Goal: Information Seeking & Learning: Learn about a topic

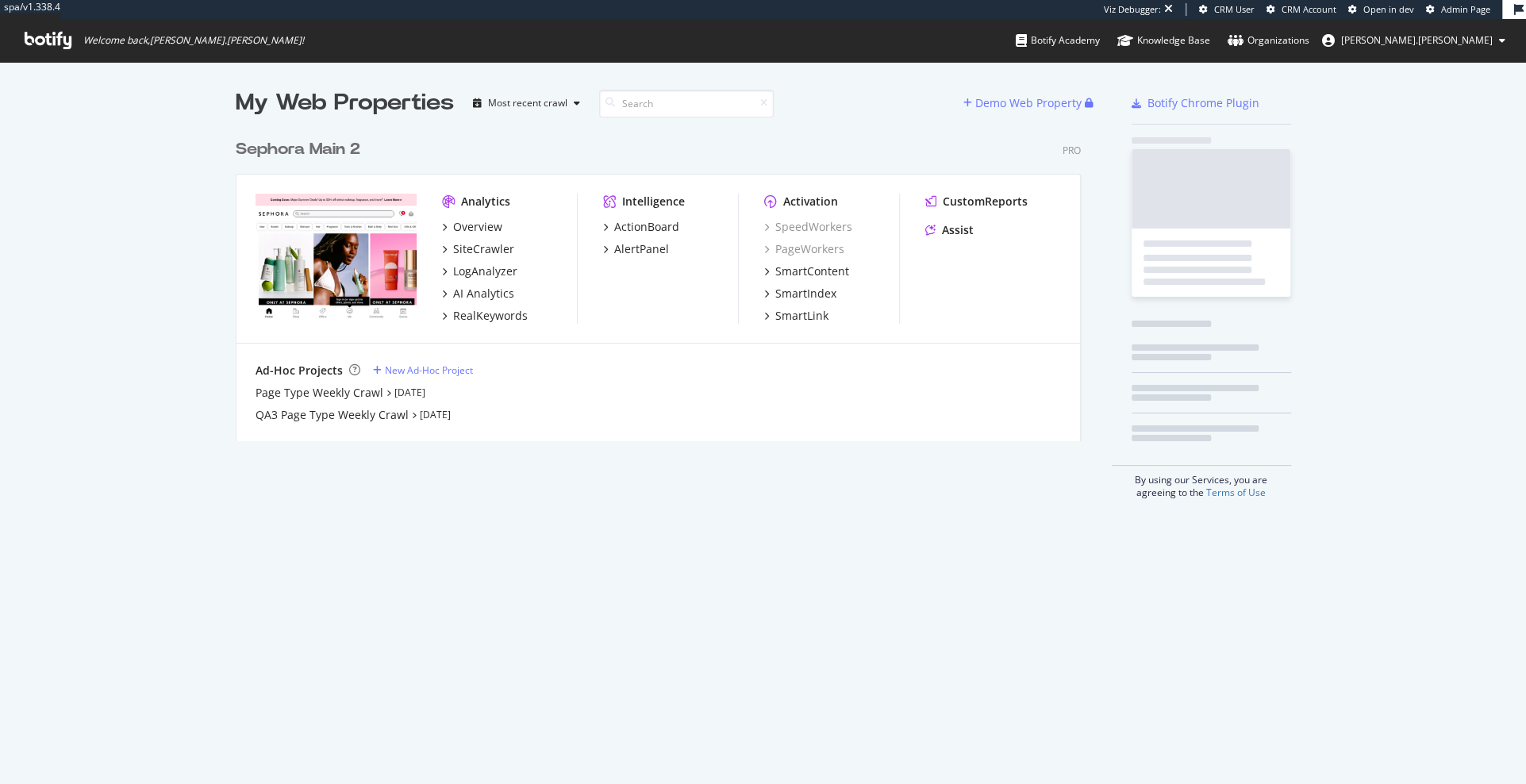
scroll to position [322, 857]
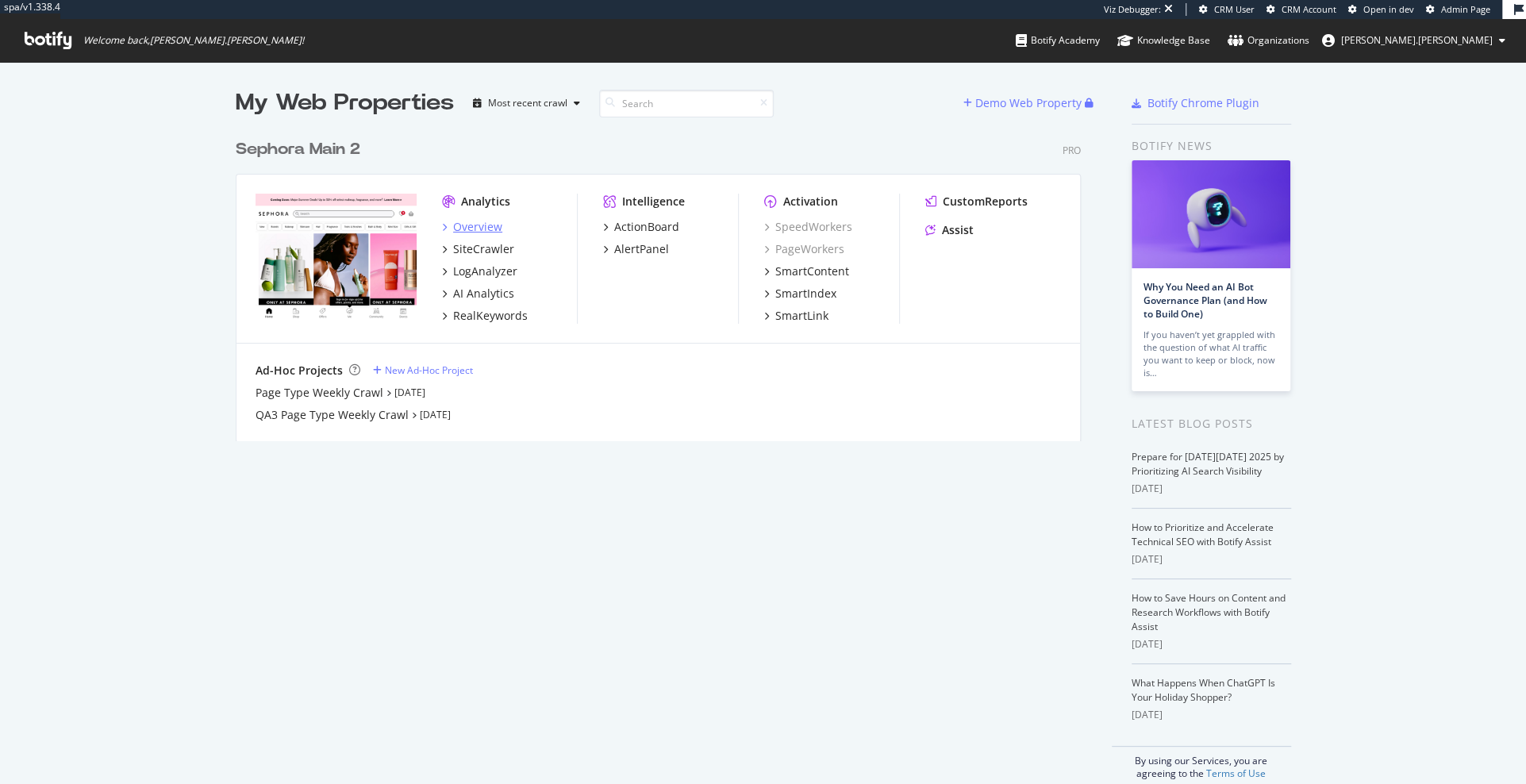
click at [475, 227] on div "Overview" at bounding box center [478, 226] width 49 height 16
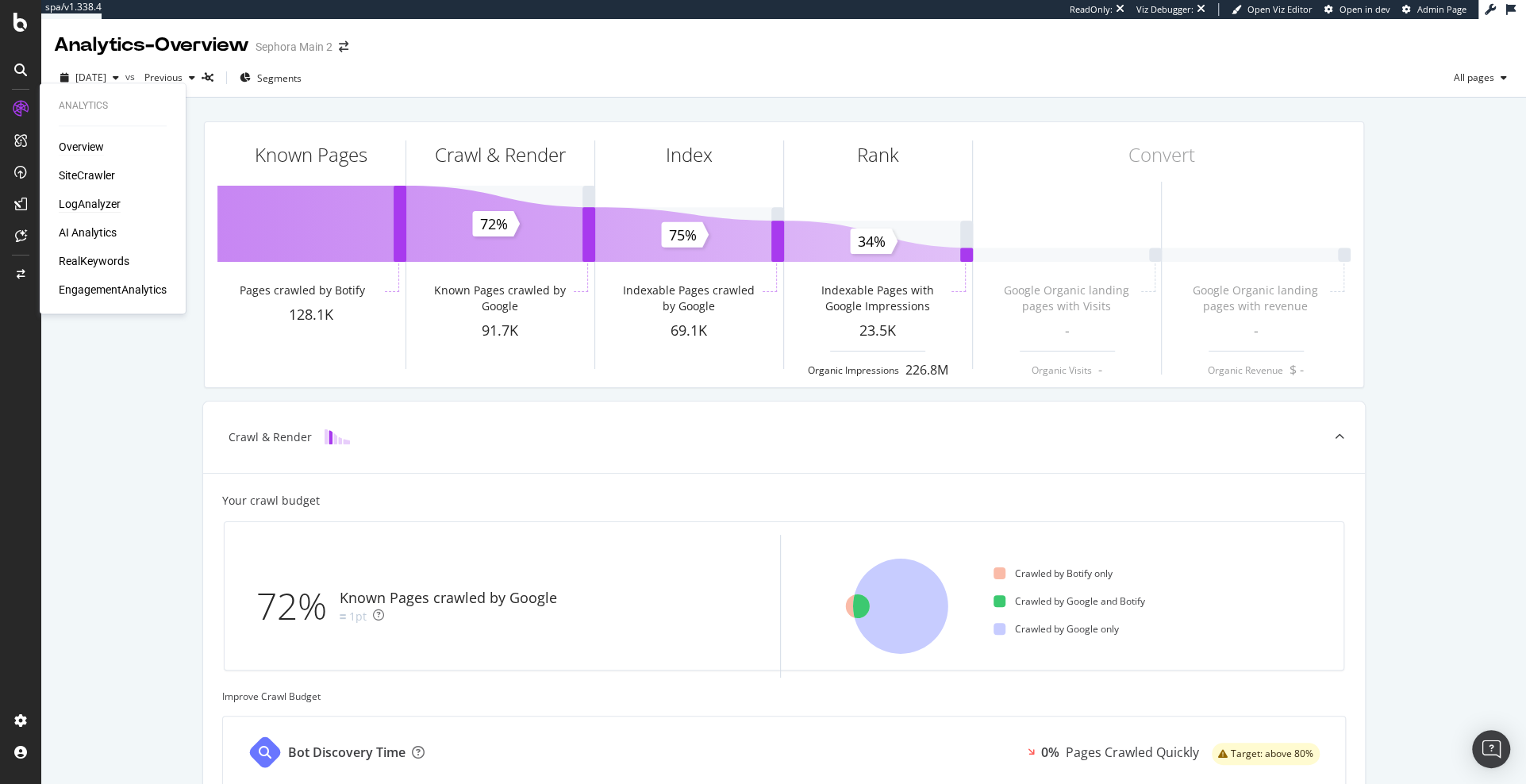
click at [92, 202] on div "LogAnalyzer" at bounding box center [89, 204] width 62 height 16
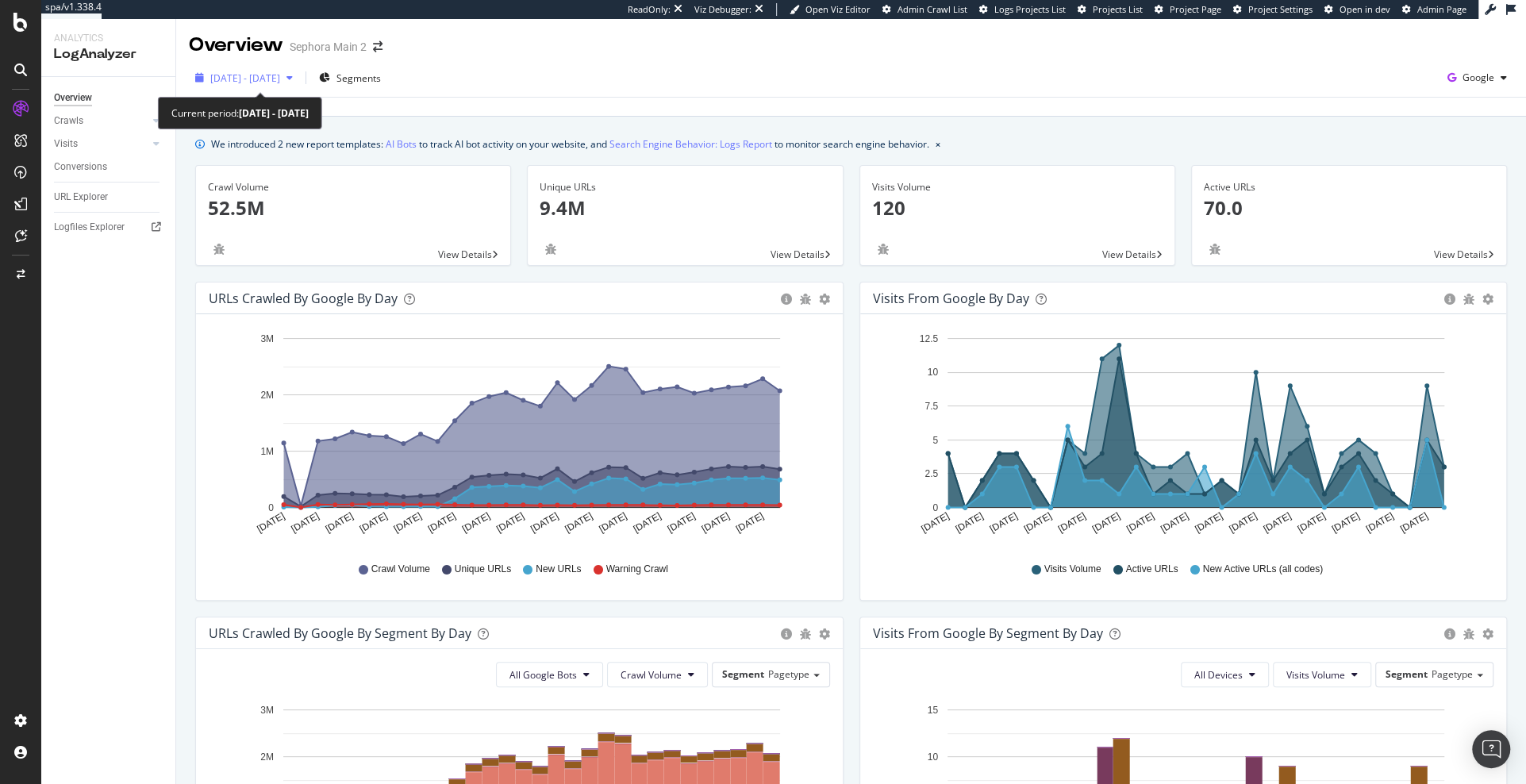
click at [261, 79] on span "[DATE] - [DATE]" at bounding box center [244, 78] width 69 height 14
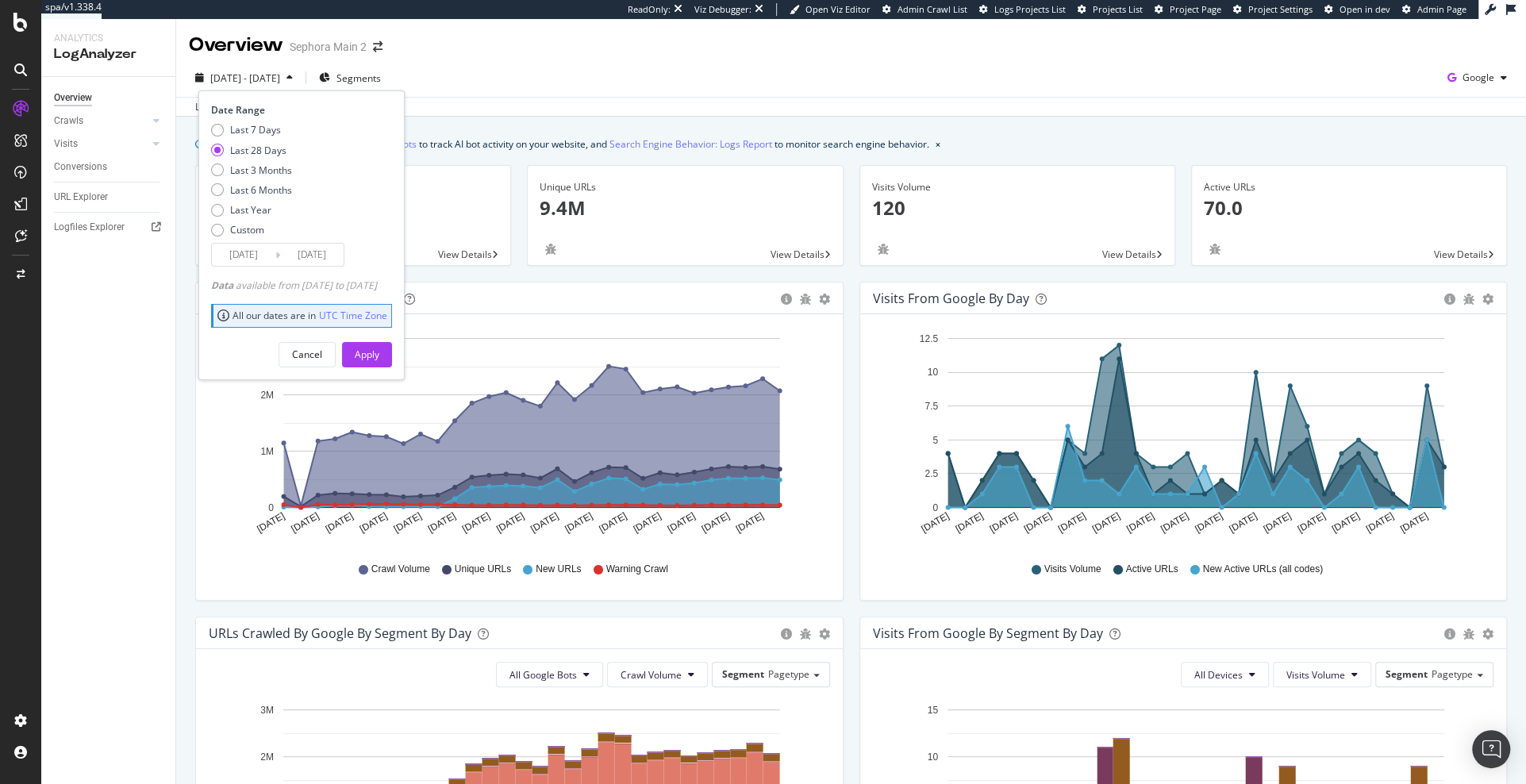
click at [261, 79] on span "[DATE] - [DATE]" at bounding box center [244, 78] width 69 height 14
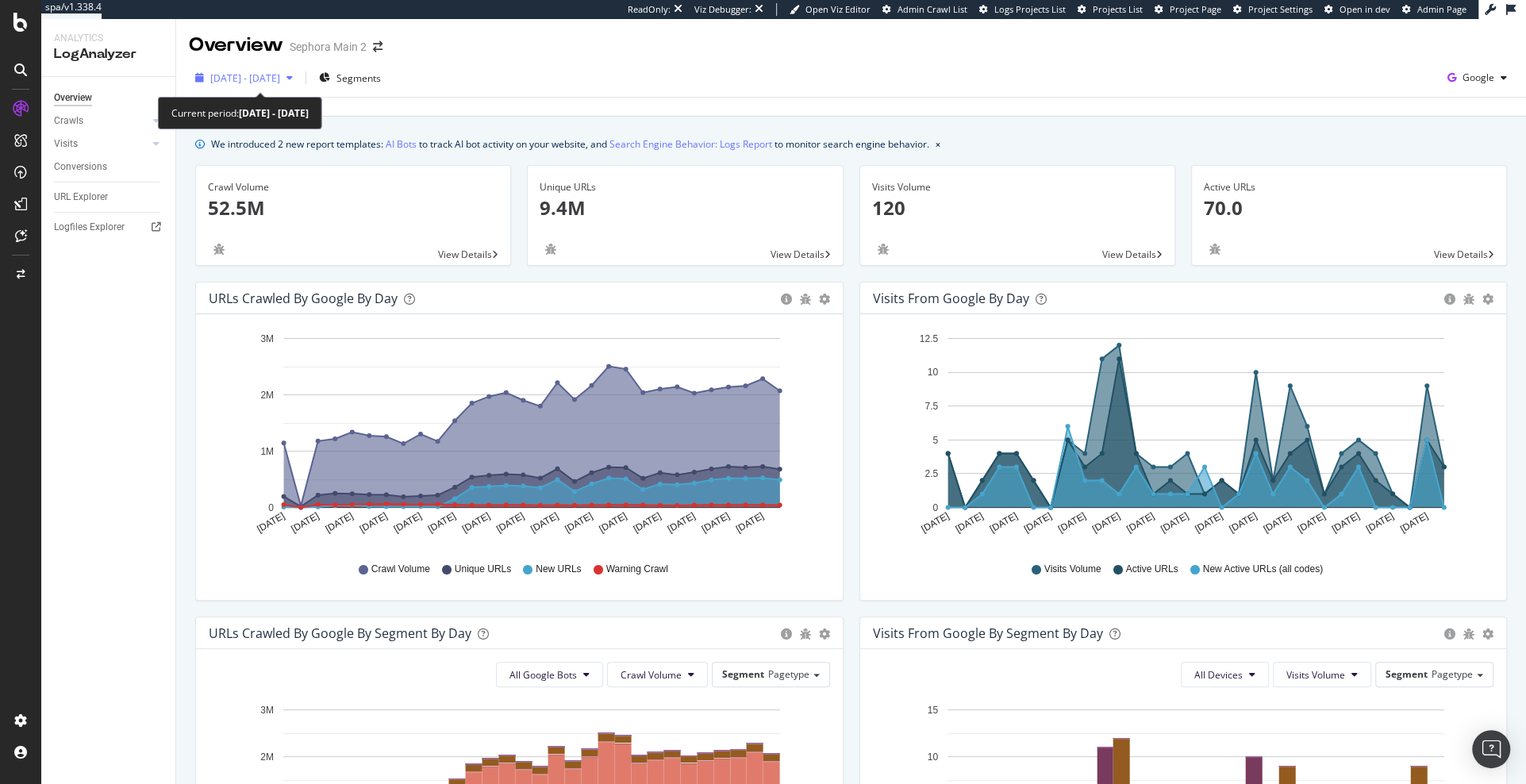
click at [299, 69] on div "[DATE] - [DATE]" at bounding box center [243, 78] width 111 height 24
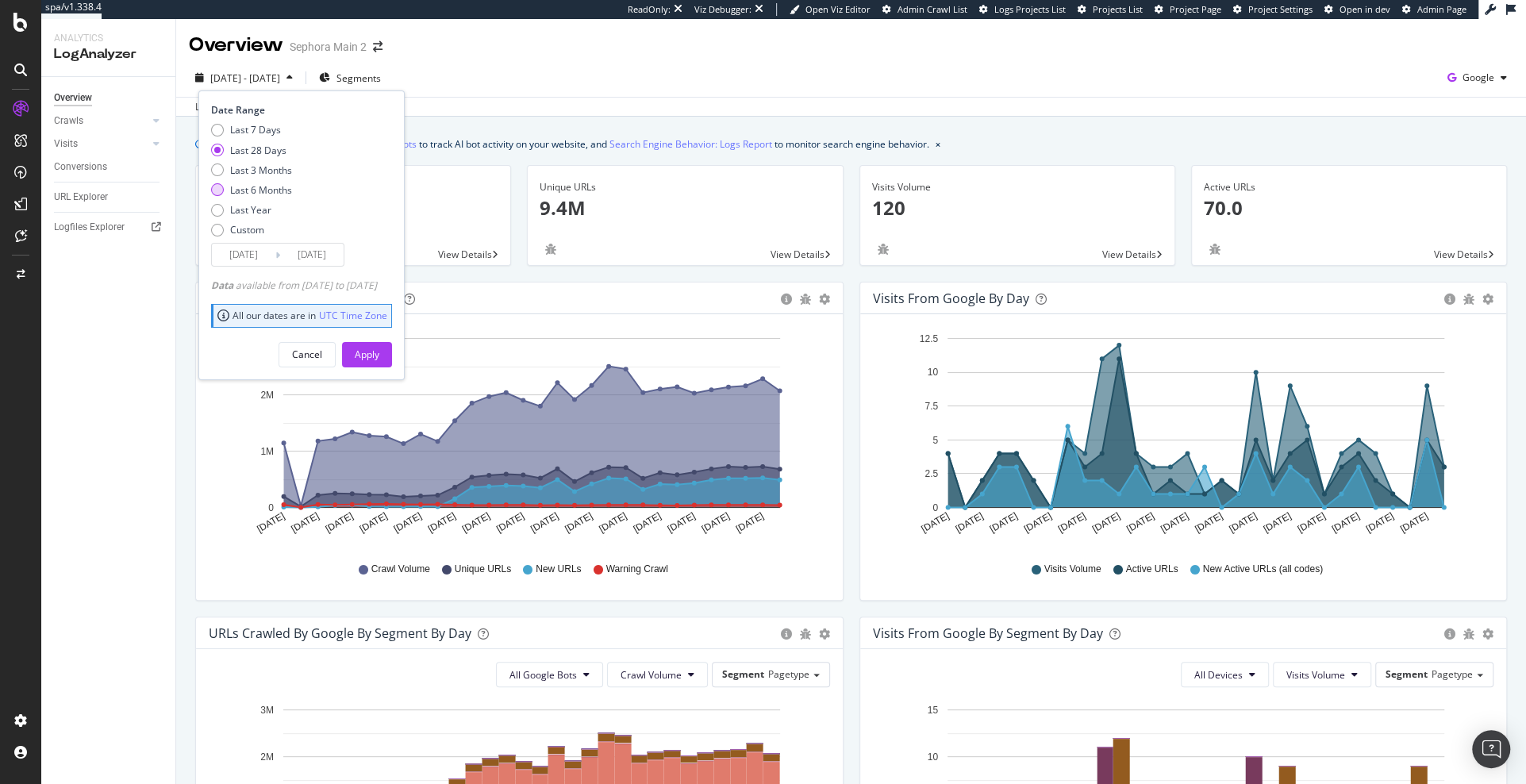
click at [277, 183] on div "Last 6 Months" at bounding box center [261, 190] width 62 height 14
type input "[DATE]"
click at [379, 351] on div "Apply" at bounding box center [367, 354] width 25 height 14
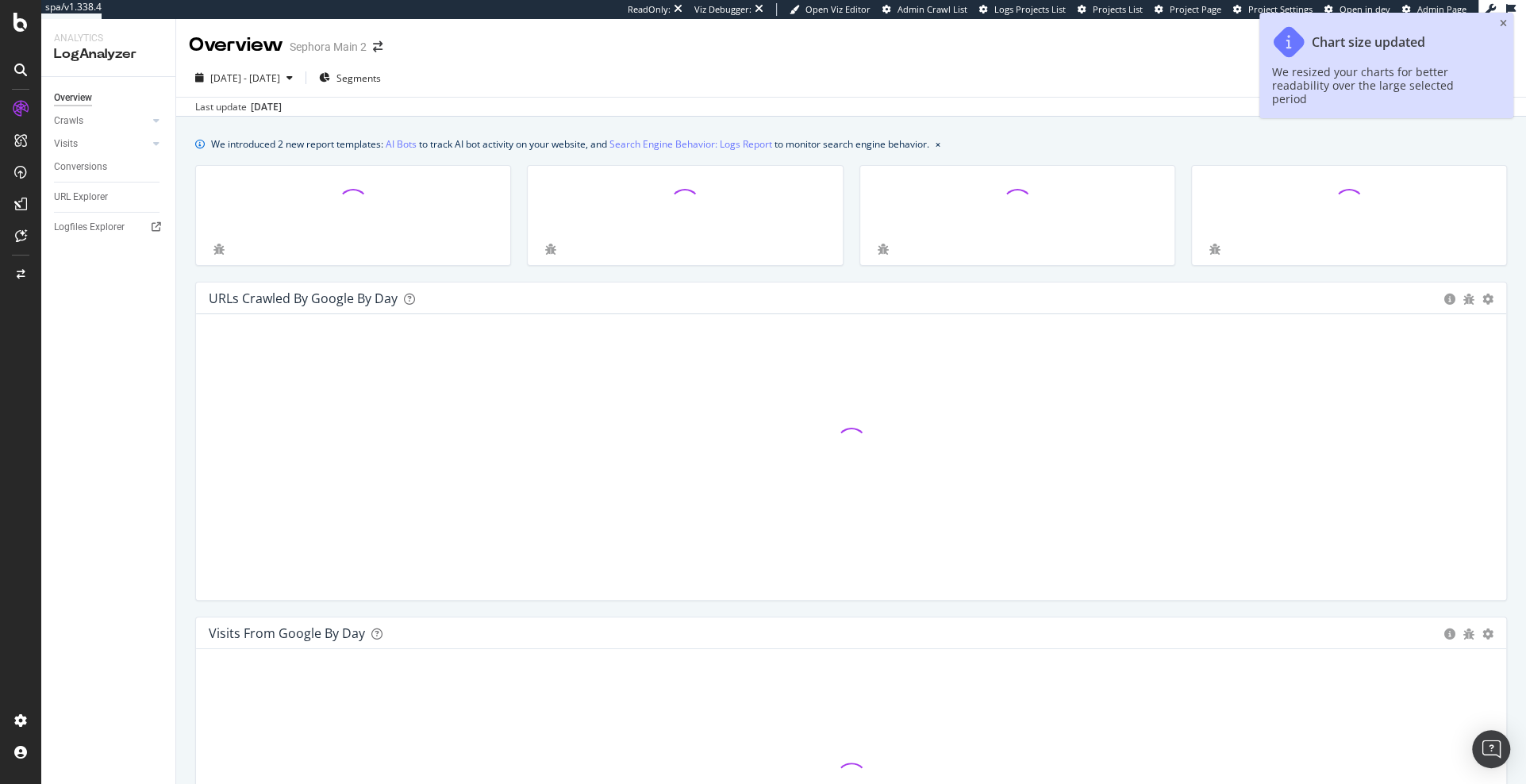
click at [1508, 26] on div "Chart size updated We resized your charts for better readability over the large…" at bounding box center [1386, 65] width 254 height 105
click at [1505, 26] on icon "close toast" at bounding box center [1504, 23] width 7 height 9
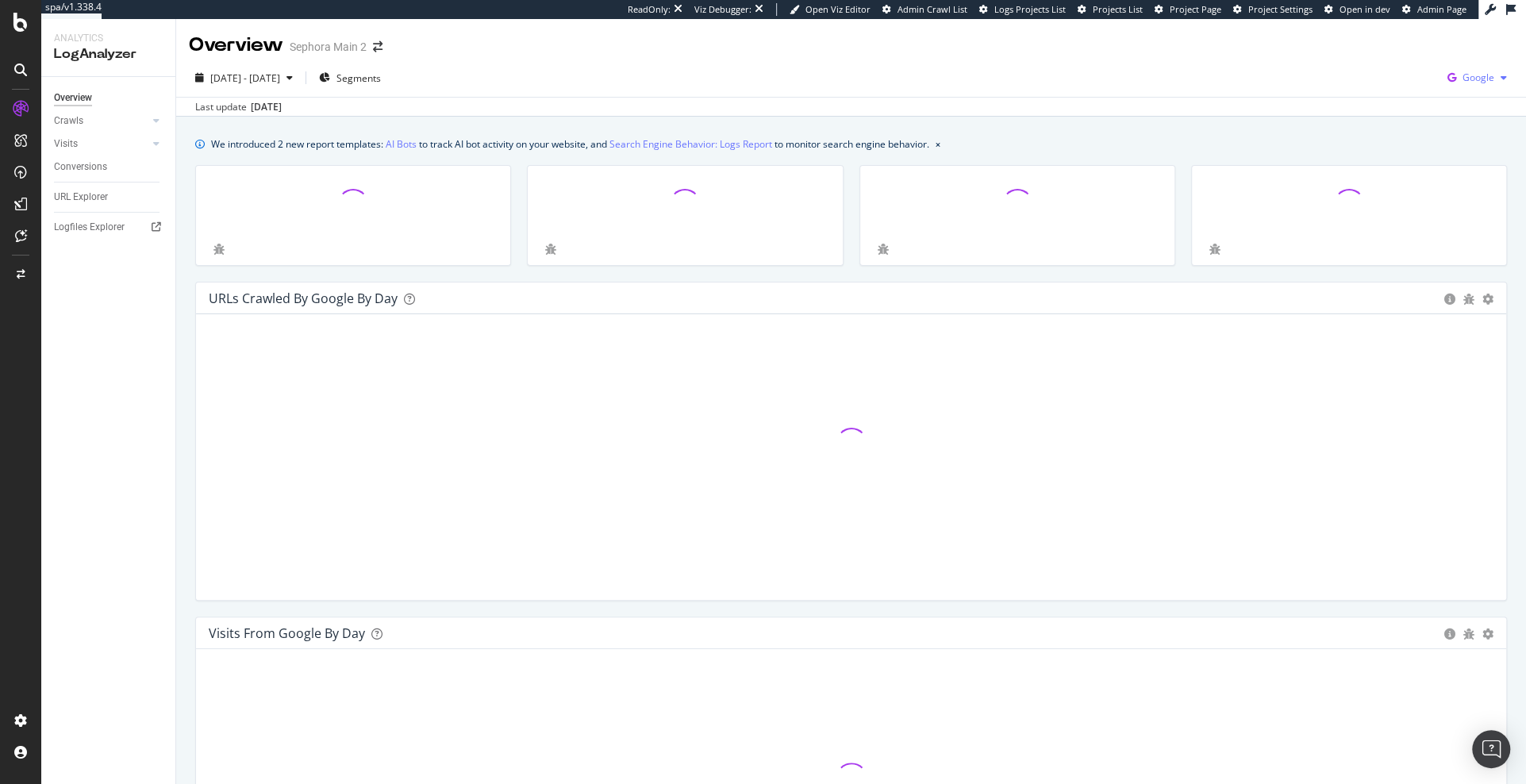
click at [1465, 74] on span "Google" at bounding box center [1478, 77] width 32 height 14
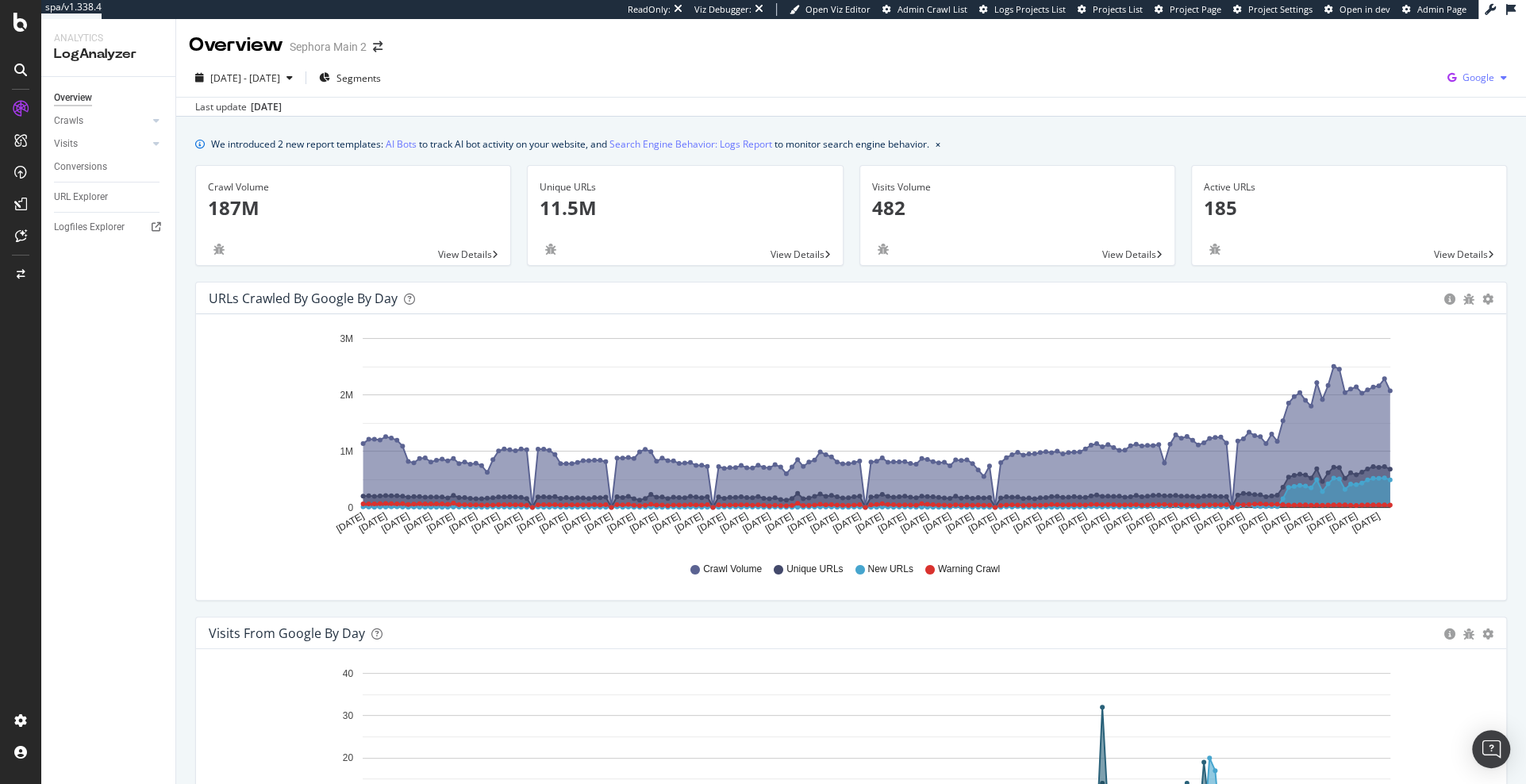
click at [1460, 80] on icon "button" at bounding box center [1451, 78] width 21 height 22
click at [1414, 93] on span "OpenAI" at bounding box center [1398, 93] width 58 height 15
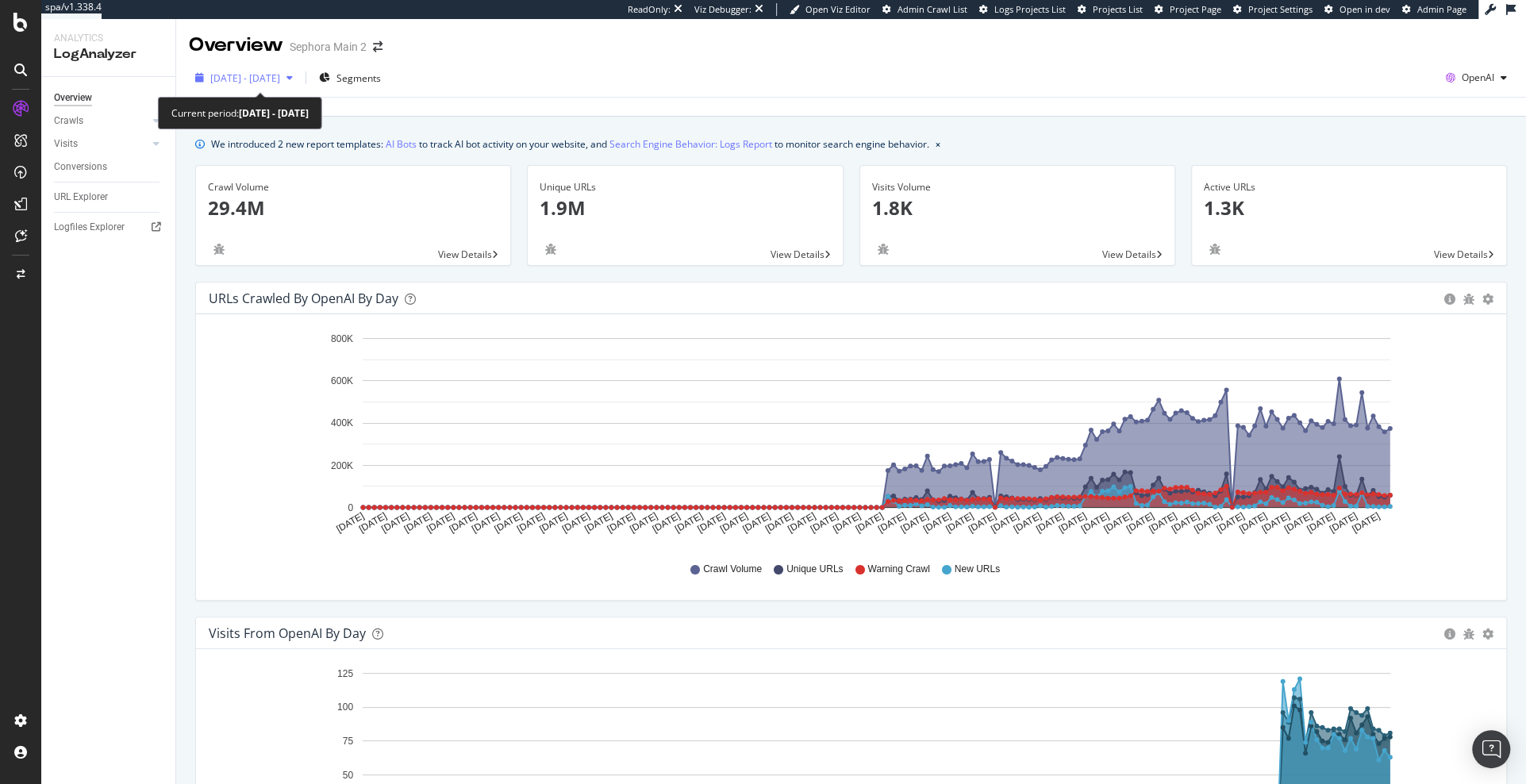
click at [273, 80] on span "[DATE] - [DATE]" at bounding box center [244, 78] width 69 height 14
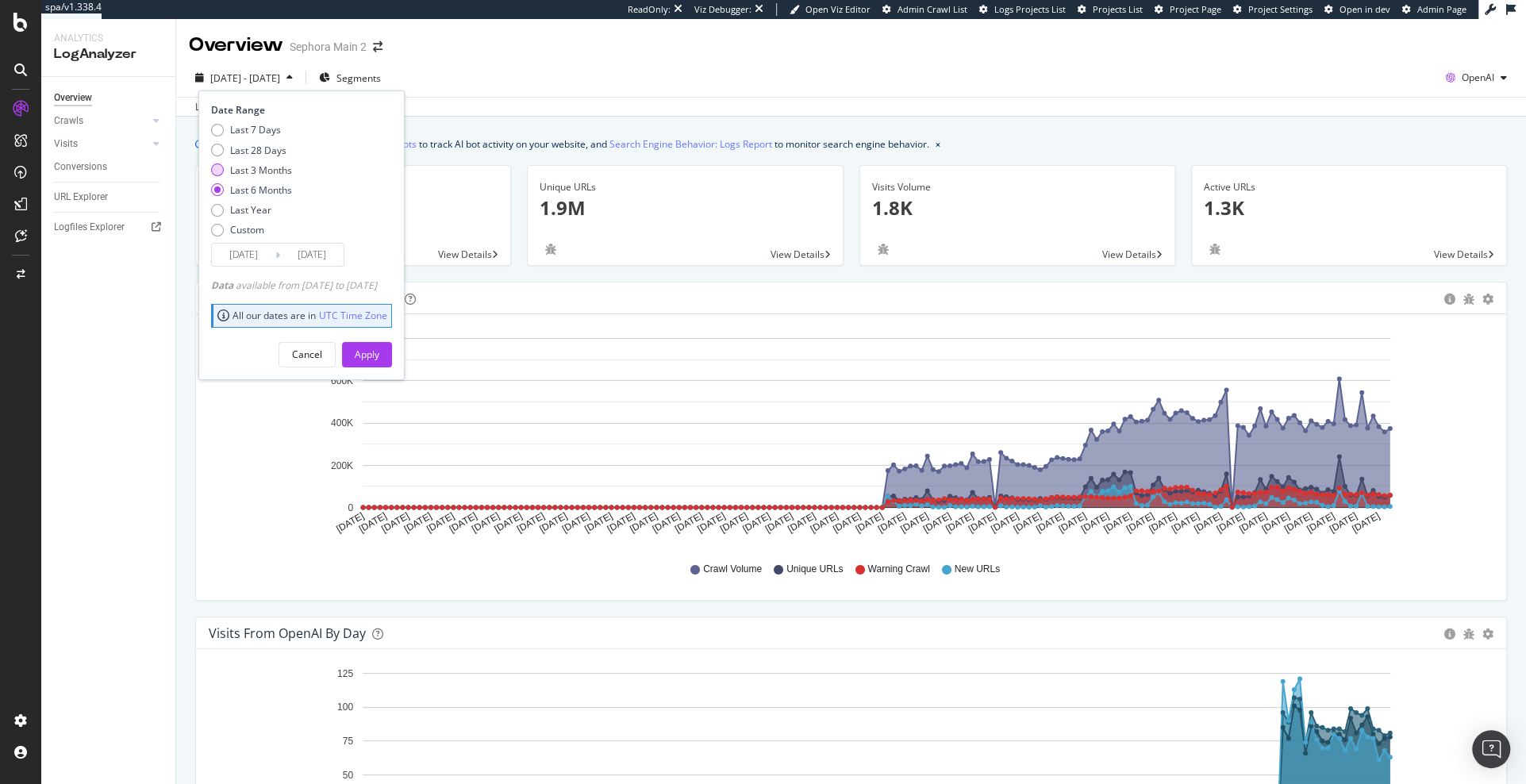
click at [279, 165] on div "Last 3 Months" at bounding box center [261, 171] width 62 height 14
type input "[DATE]"
click at [379, 351] on div "Apply" at bounding box center [367, 354] width 25 height 14
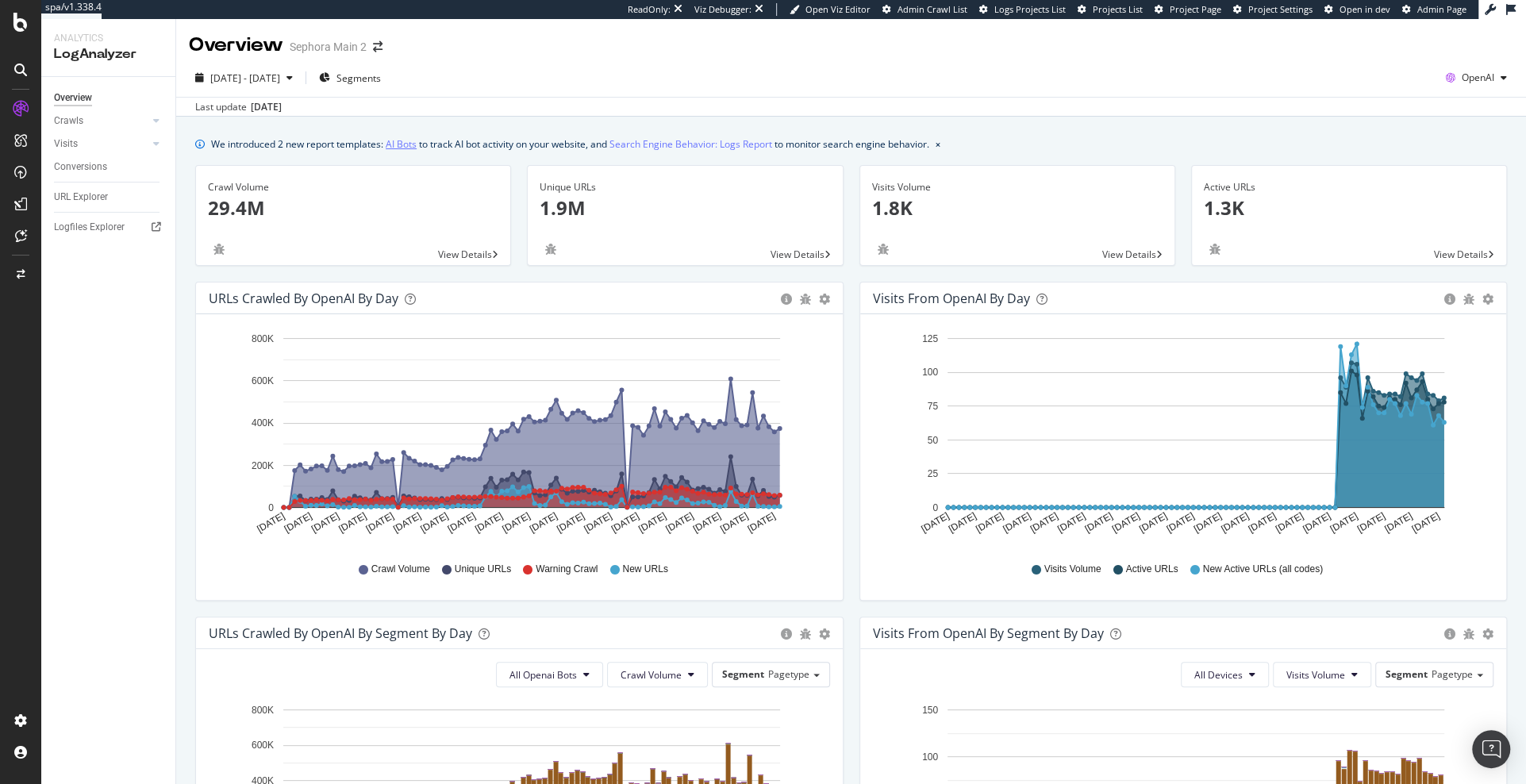
click at [404, 146] on link "AI Bots" at bounding box center [401, 143] width 31 height 16
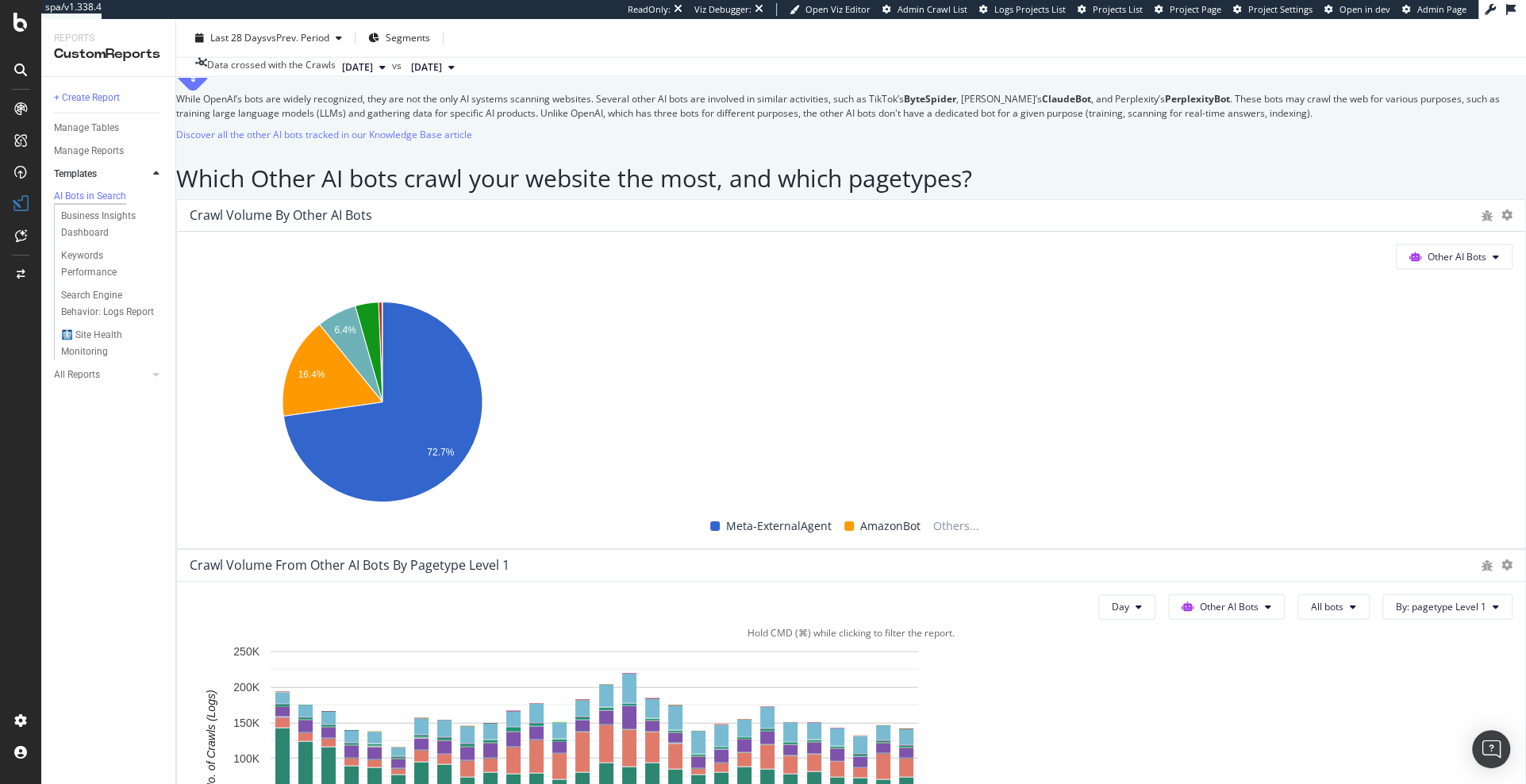
scroll to position [2581, 0]
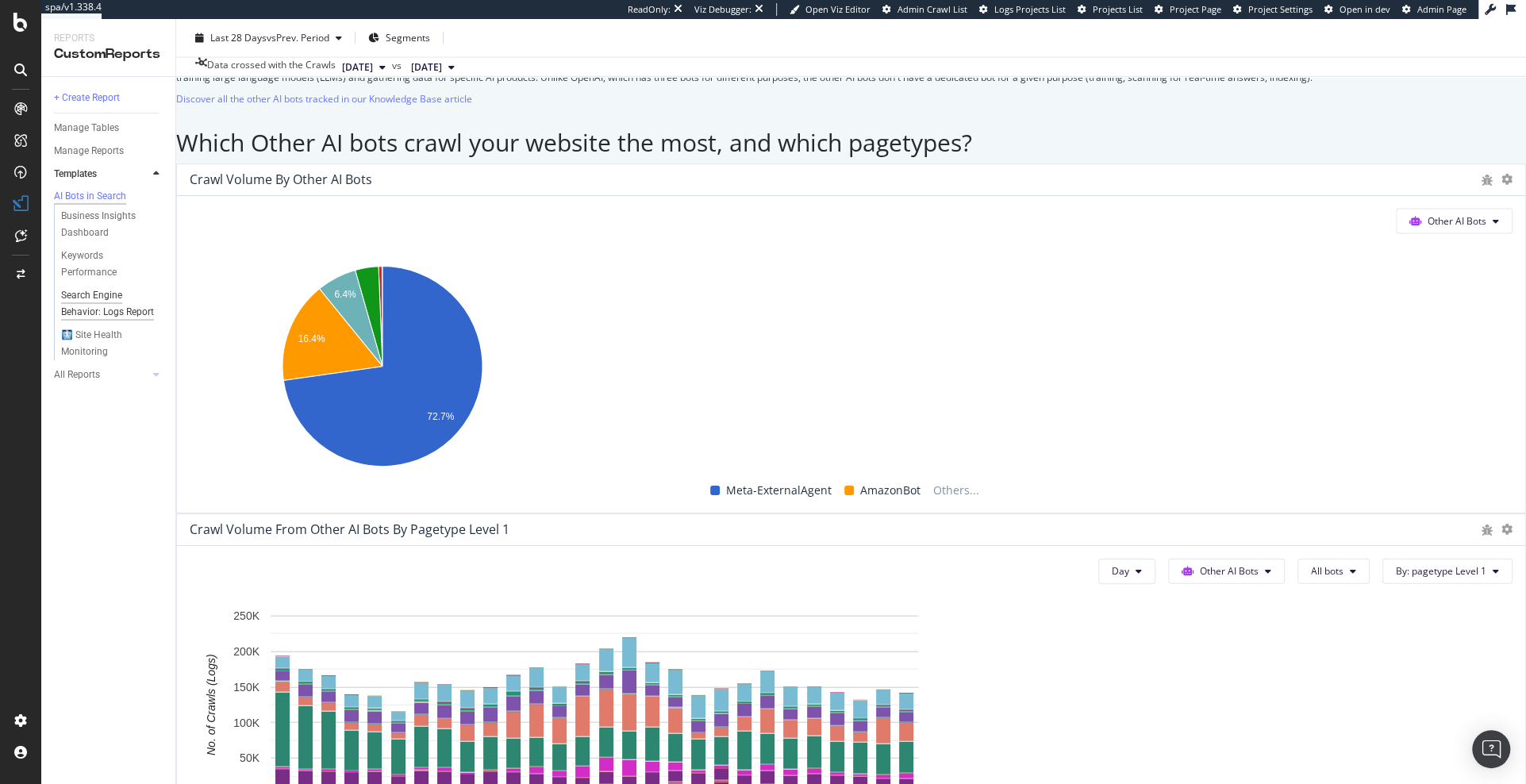
click at [105, 305] on div "Search Engine Behavior: Logs Report" at bounding box center [107, 303] width 93 height 33
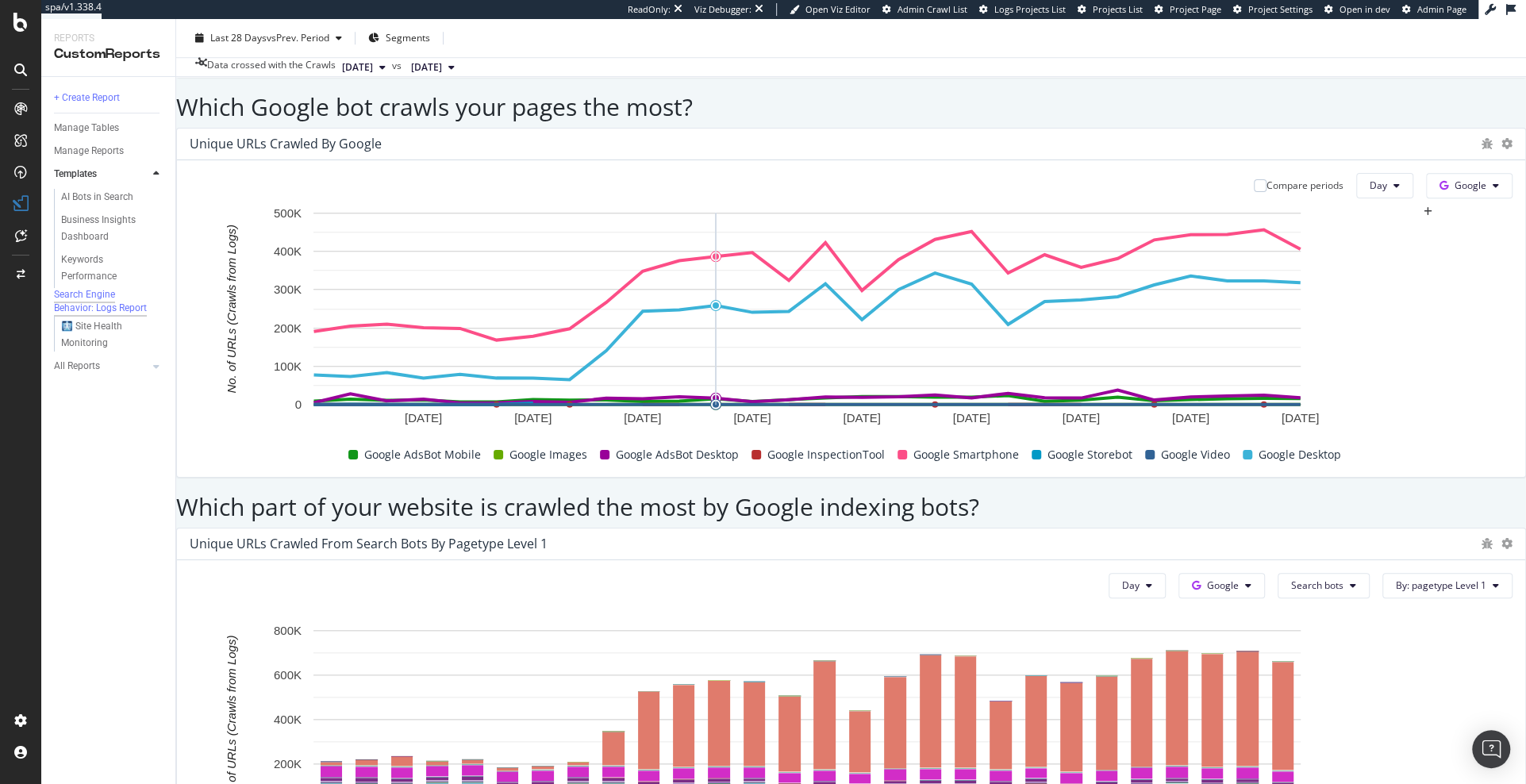
scroll to position [1077, 0]
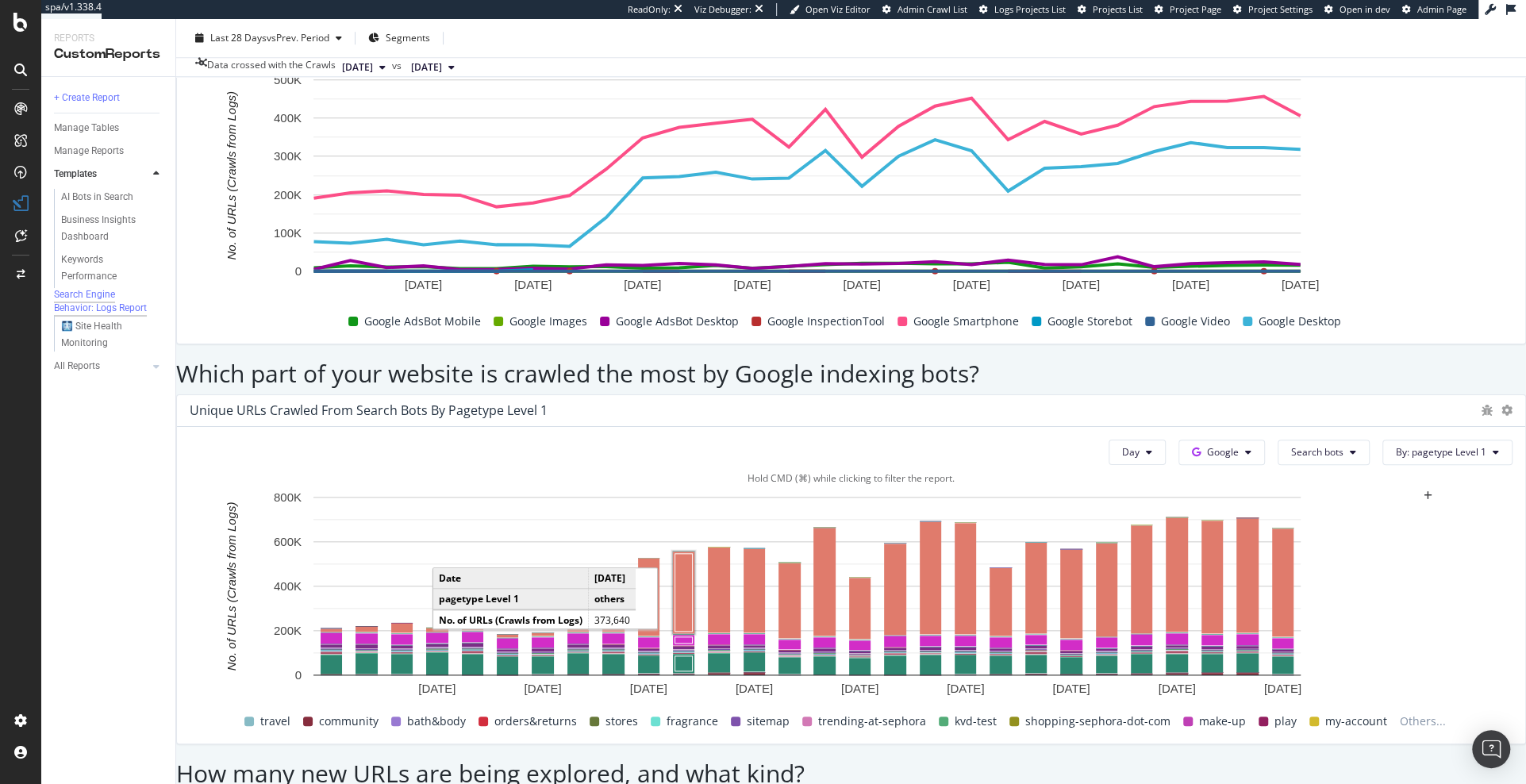
click at [693, 553] on rect "A chart." at bounding box center [684, 591] width 17 height 78
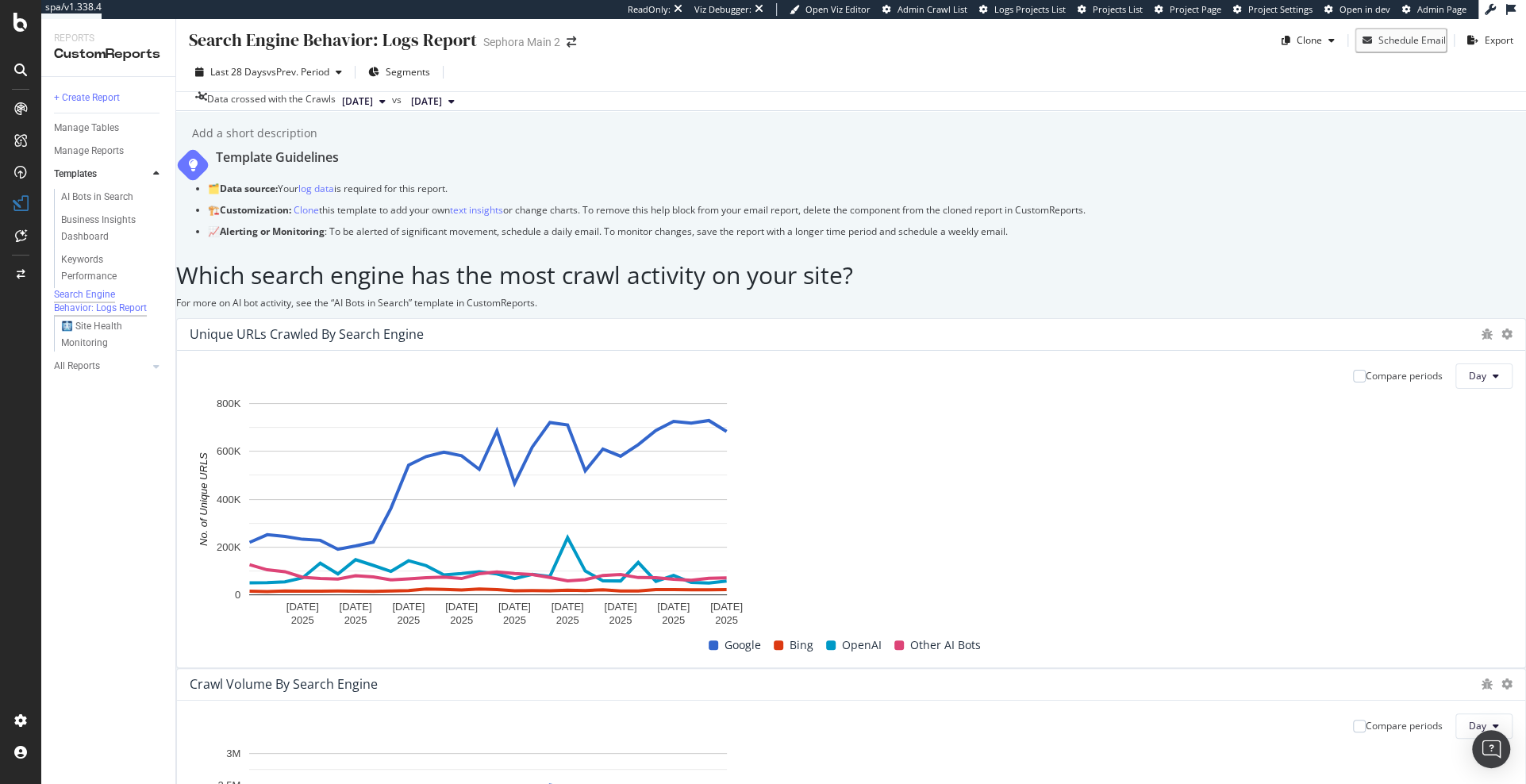
scroll to position [0, 0]
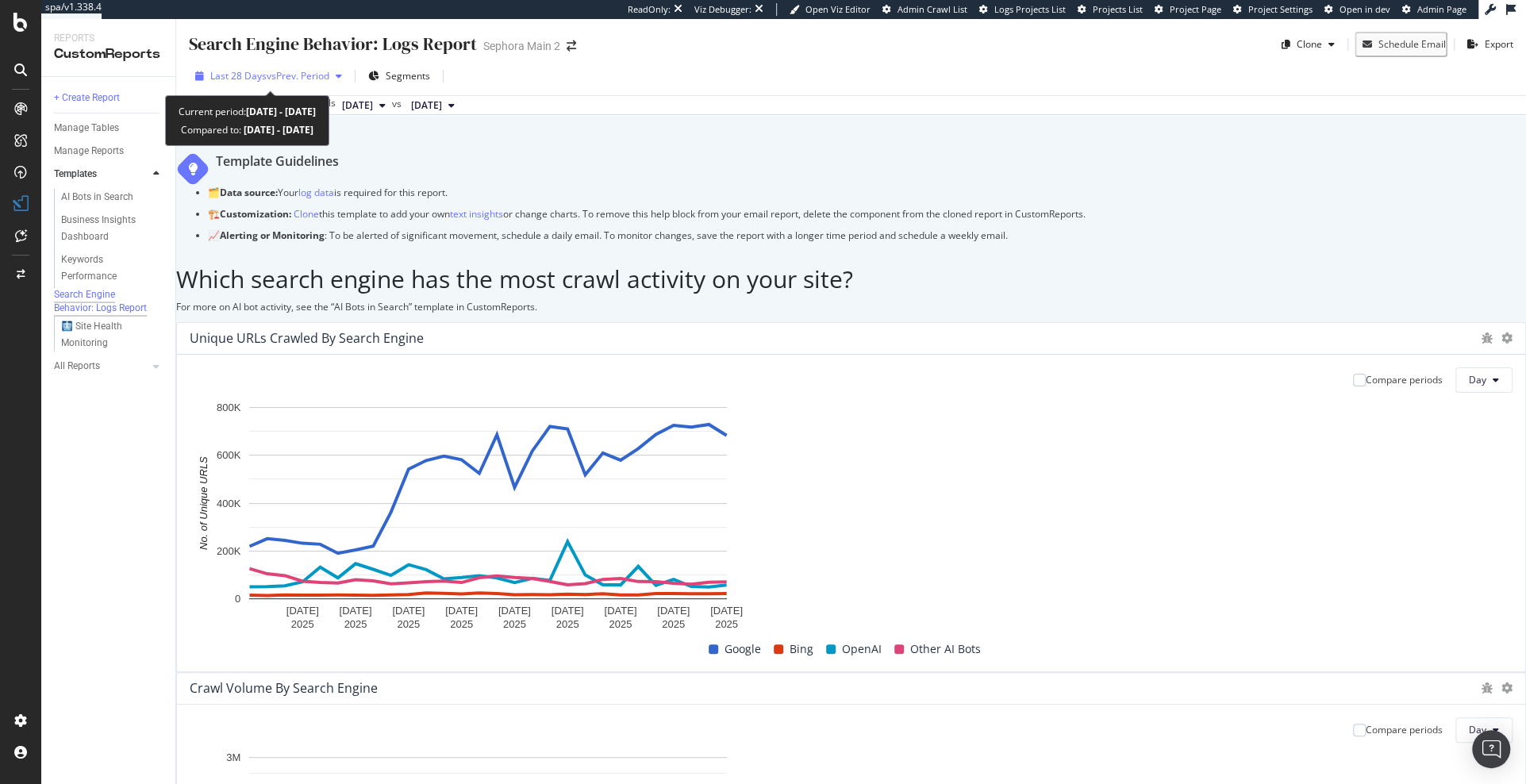
click at [304, 78] on span "vs Prev. Period" at bounding box center [297, 76] width 63 height 14
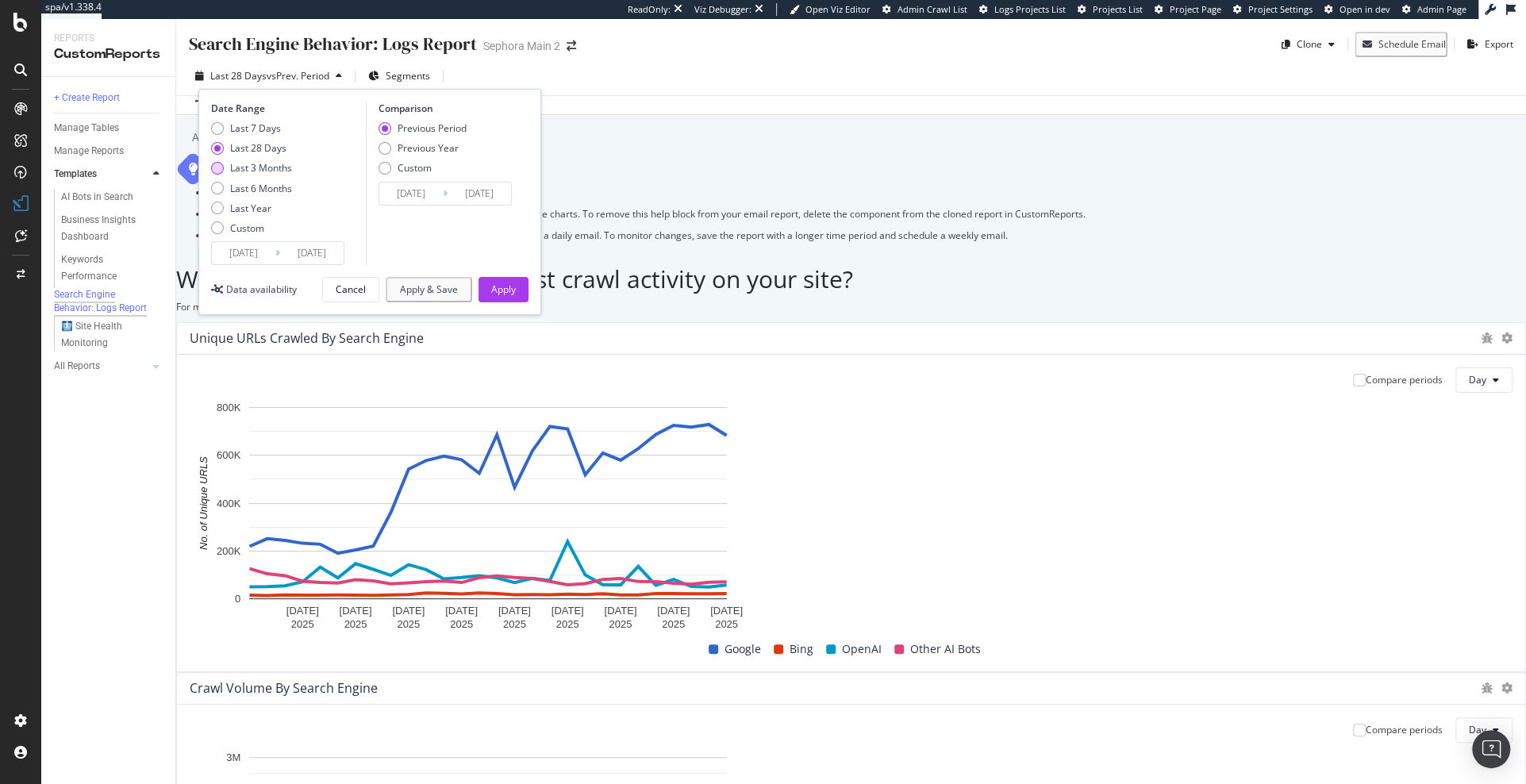
click at [284, 167] on div "Last 3 Months" at bounding box center [261, 168] width 62 height 14
type input "[DATE]"
click at [516, 284] on button "Apply" at bounding box center [503, 290] width 50 height 26
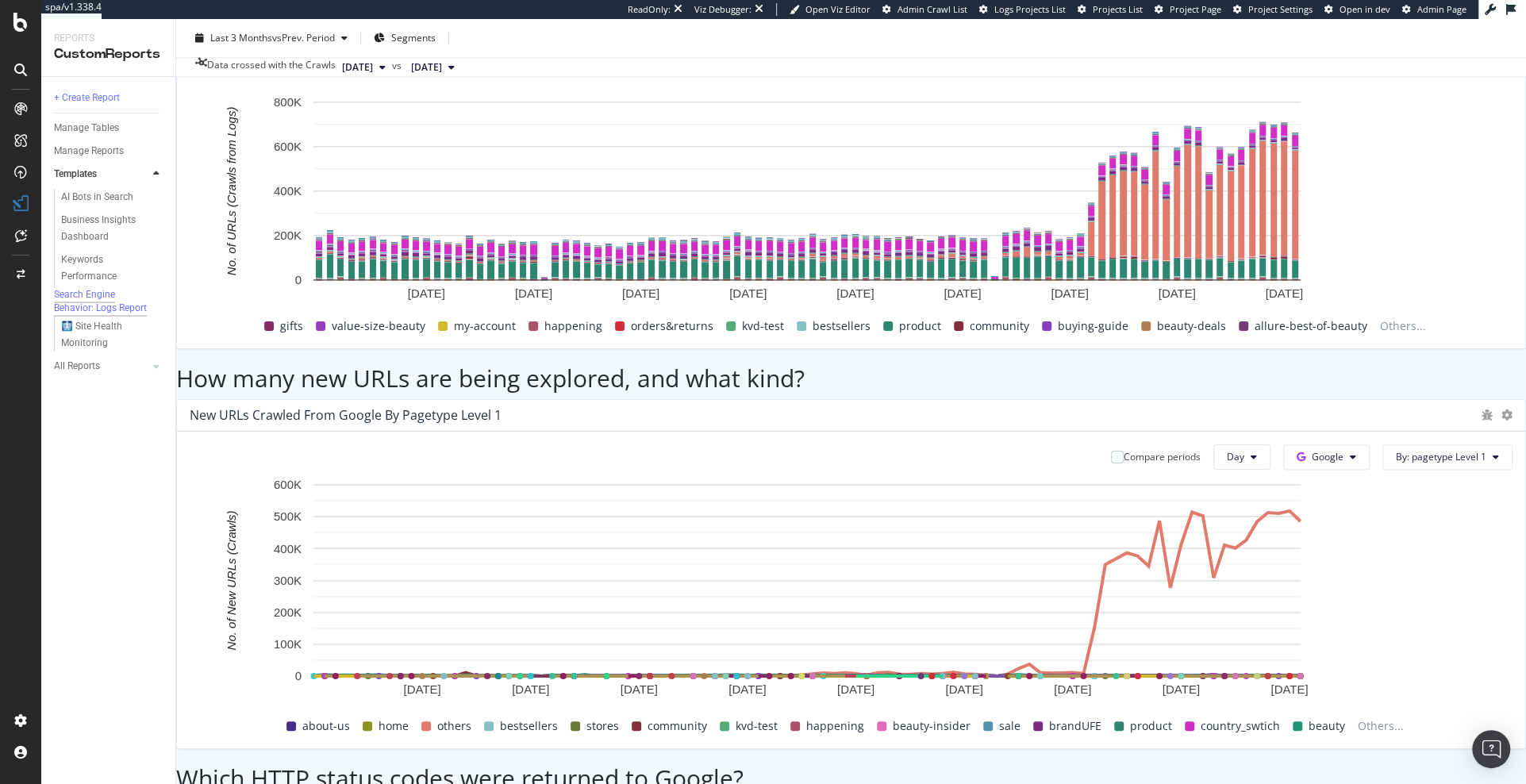
scroll to position [1423, 0]
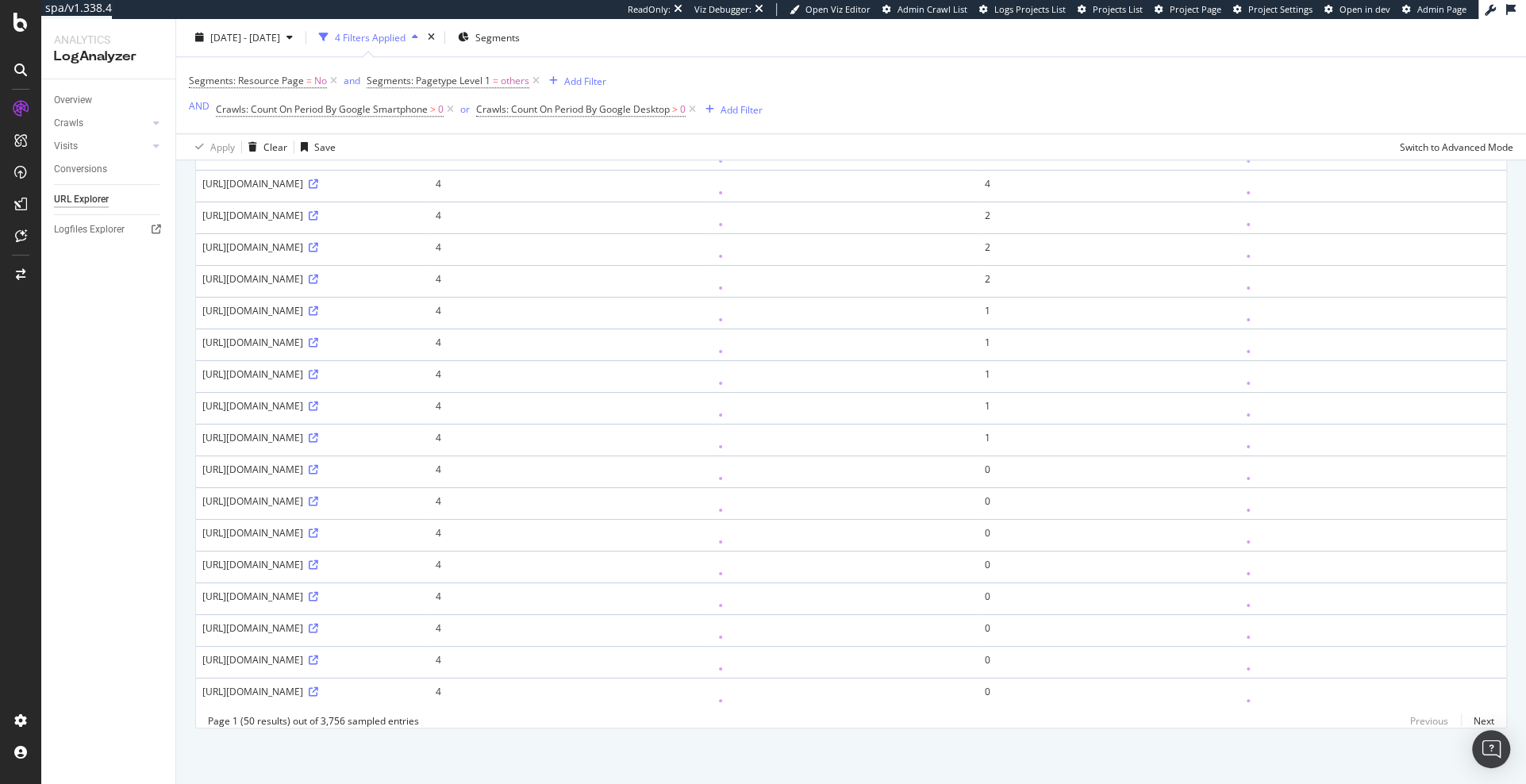
scroll to position [1652, 0]
click at [216, 494] on div "https://www.sephora.com/gapi/oauth/sdn/accessToken?ts=1758371055" at bounding box center [312, 501] width 220 height 14
click at [309, 496] on icon at bounding box center [313, 500] width 9 height 9
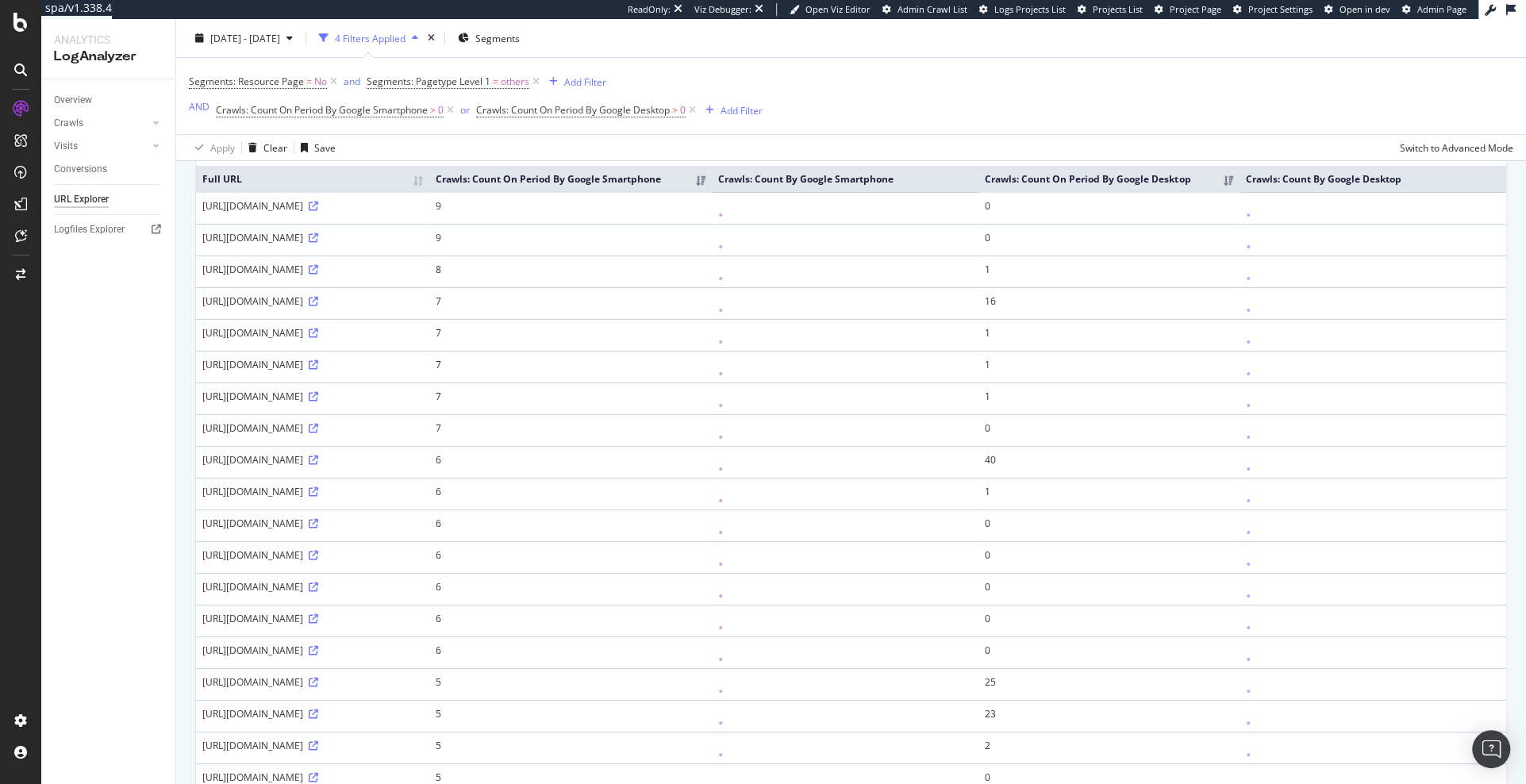
scroll to position [0, 0]
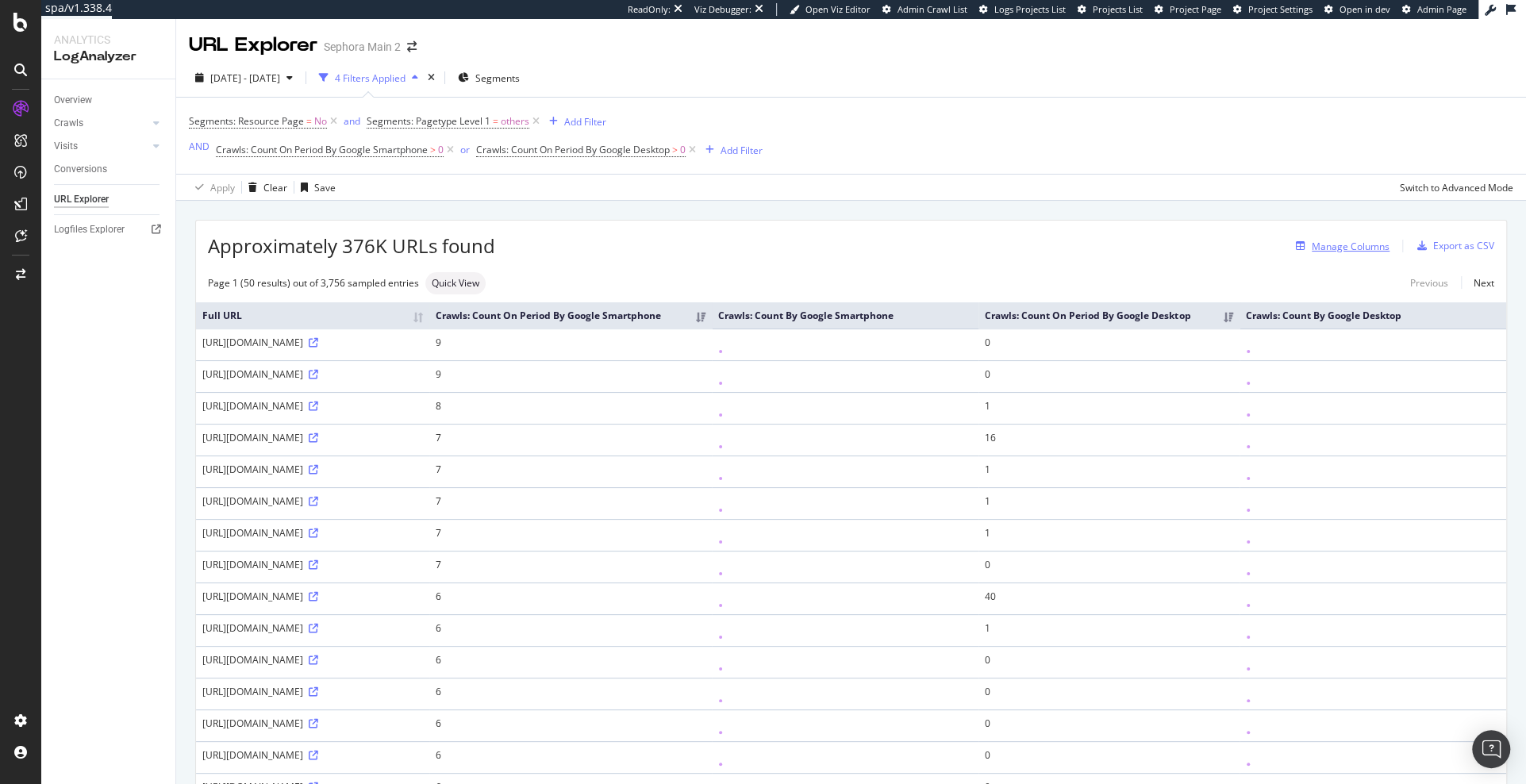
click at [1329, 250] on div "Manage Columns" at bounding box center [1350, 247] width 78 height 14
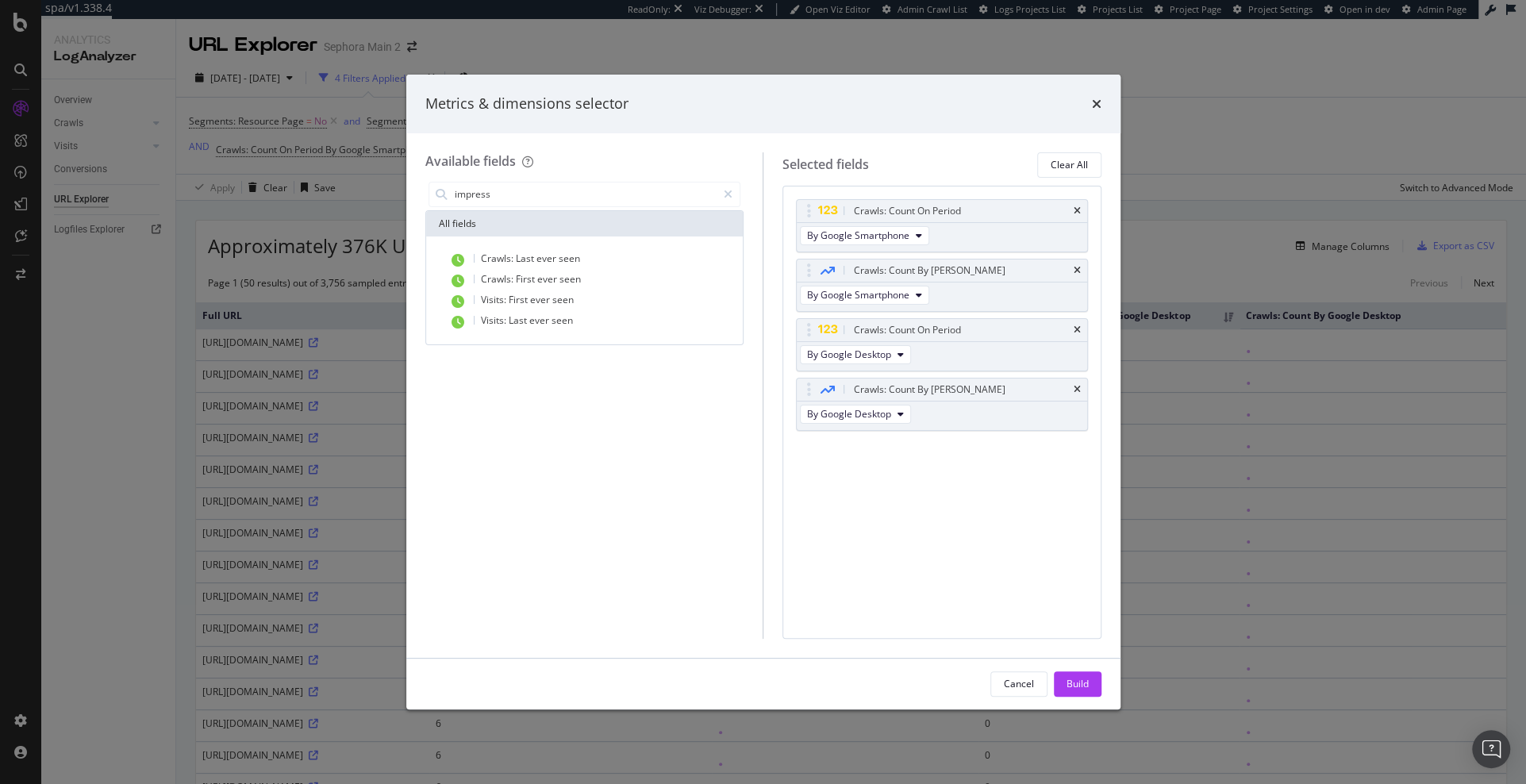
type input "impress"
click at [1088, 96] on div "Metrics & dimensions selector" at bounding box center [763, 104] width 676 height 21
click at [1092, 101] on icon "times" at bounding box center [1096, 104] width 9 height 13
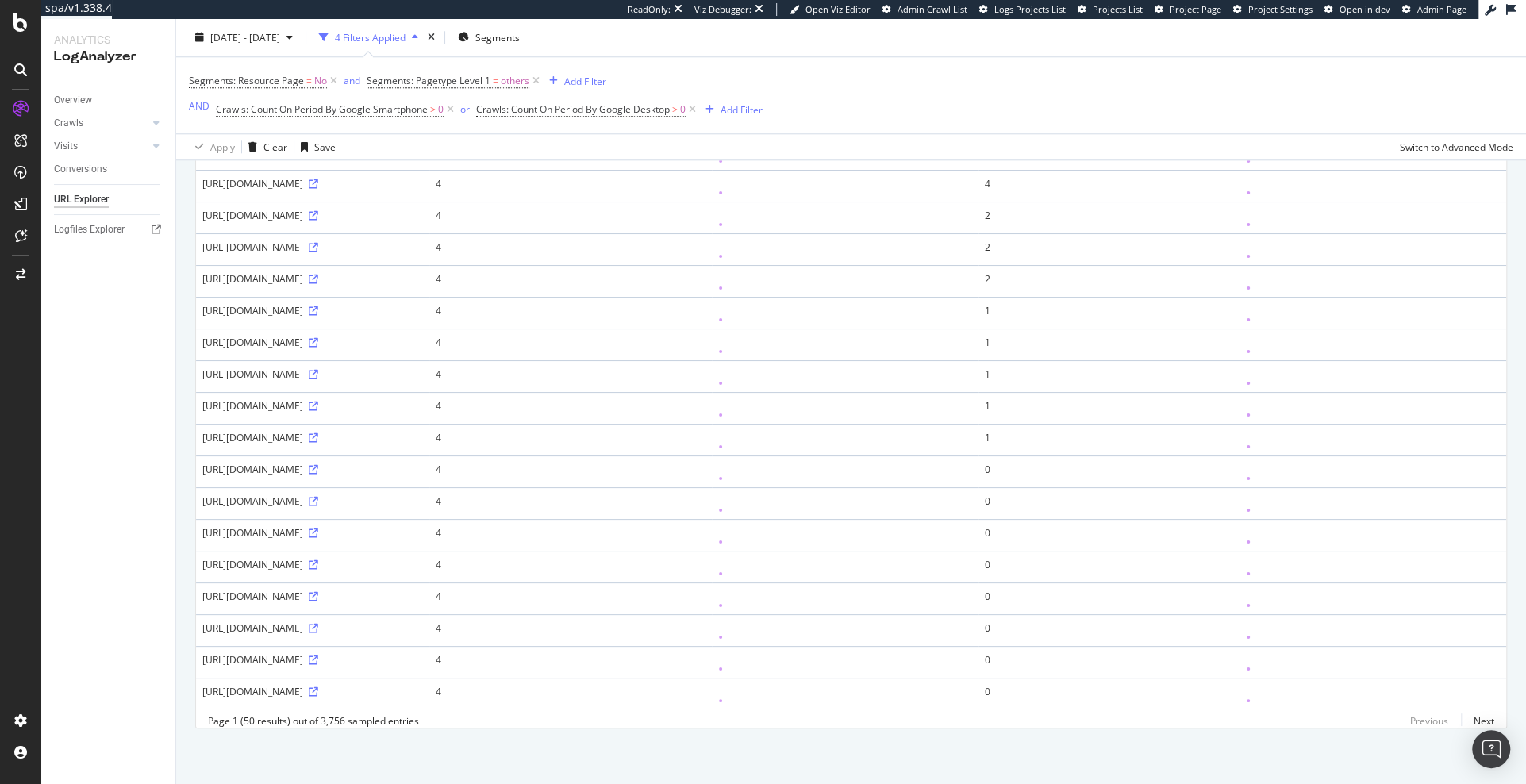
scroll to position [1652, 0]
click at [1484, 721] on link "Next" at bounding box center [1477, 721] width 33 height 23
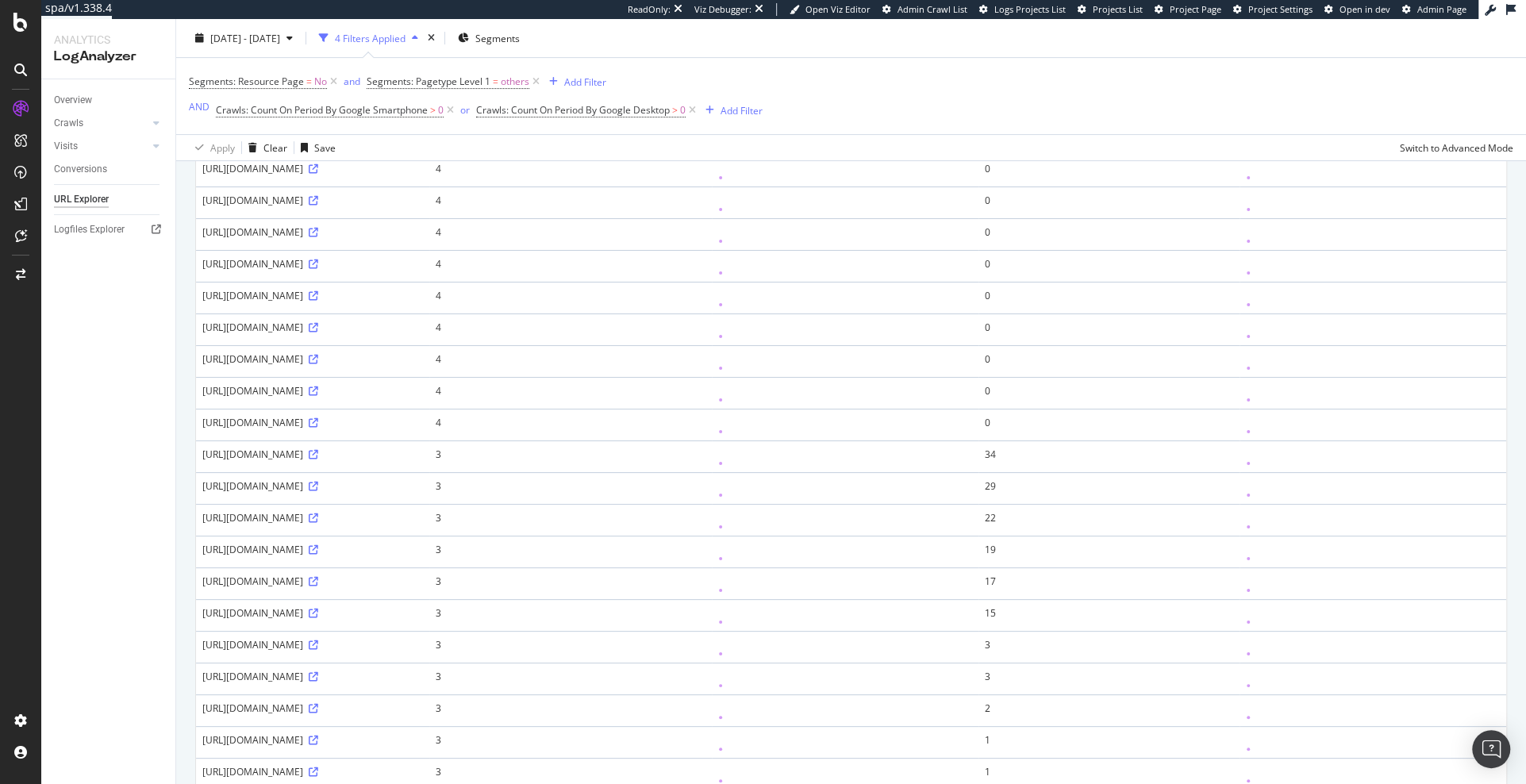
scroll to position [0, 0]
